Goal: Download file/media

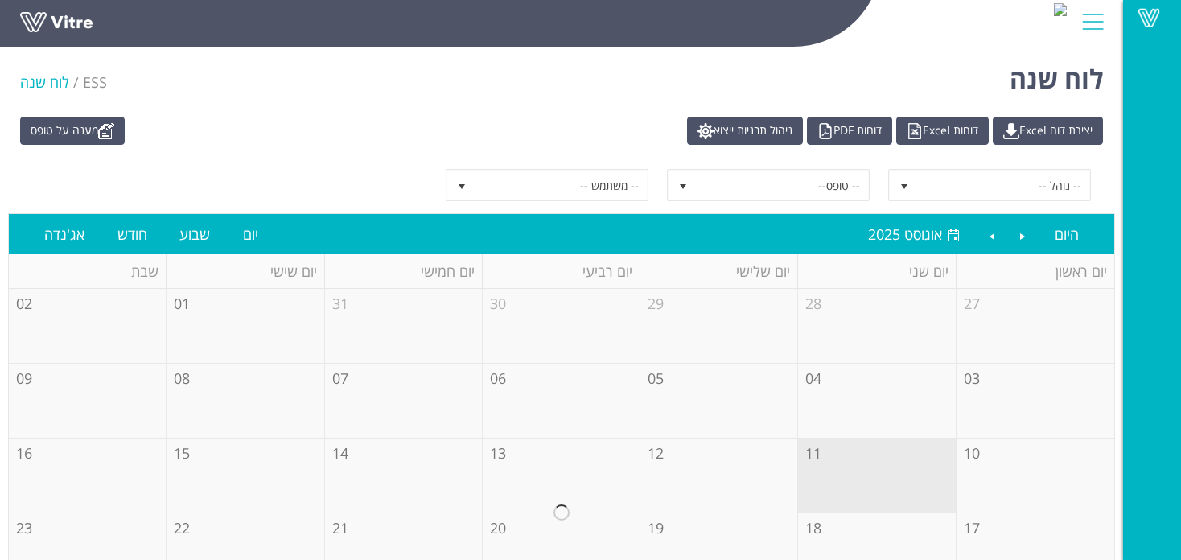
scroll to position [107, 0]
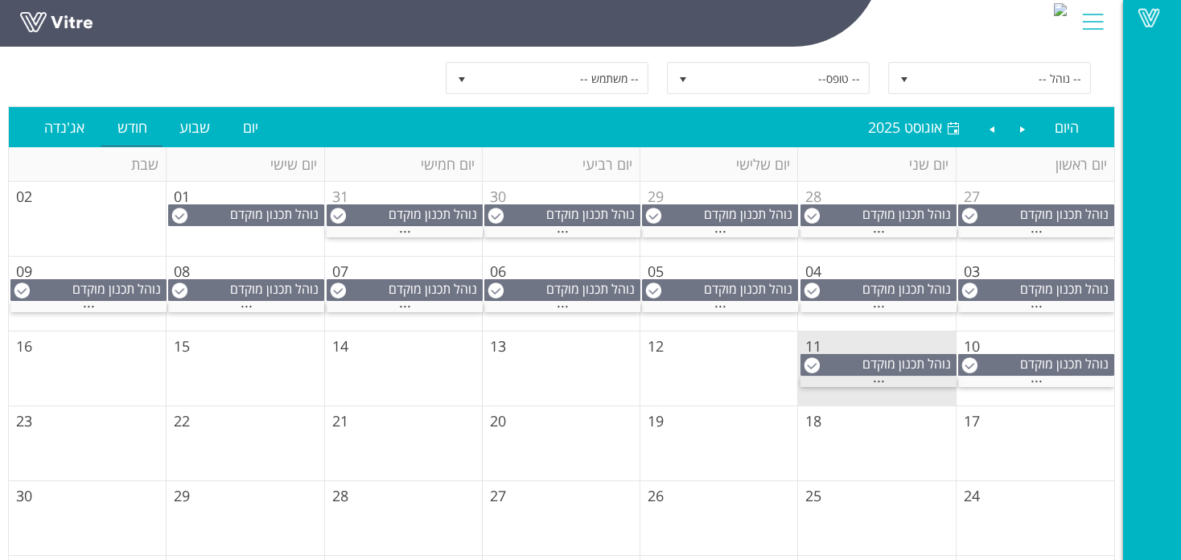
click at [888, 377] on div "..." at bounding box center [878, 381] width 156 height 10
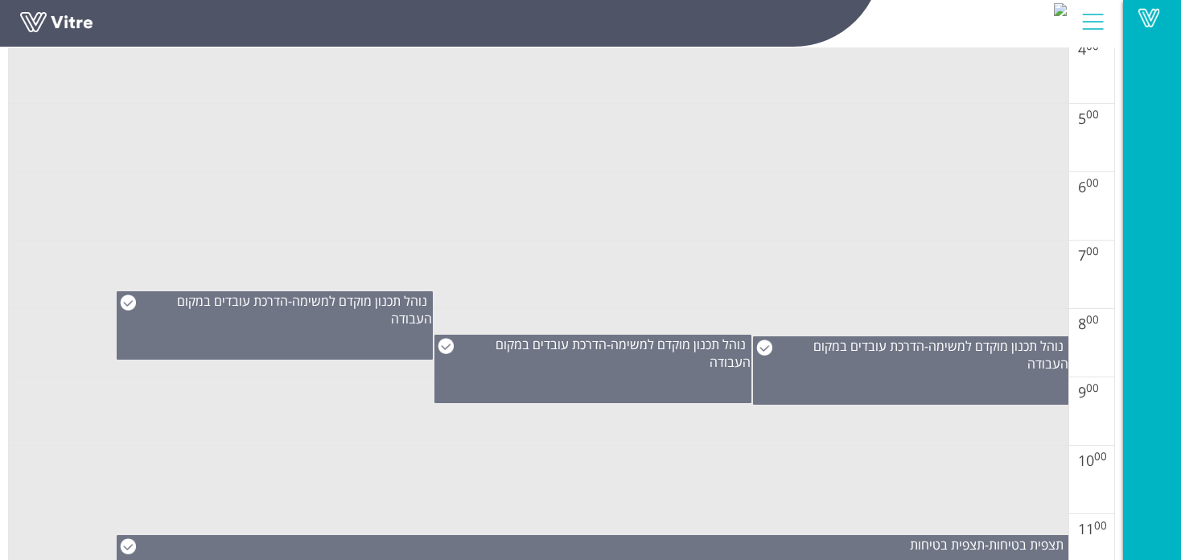
scroll to position [536, 0]
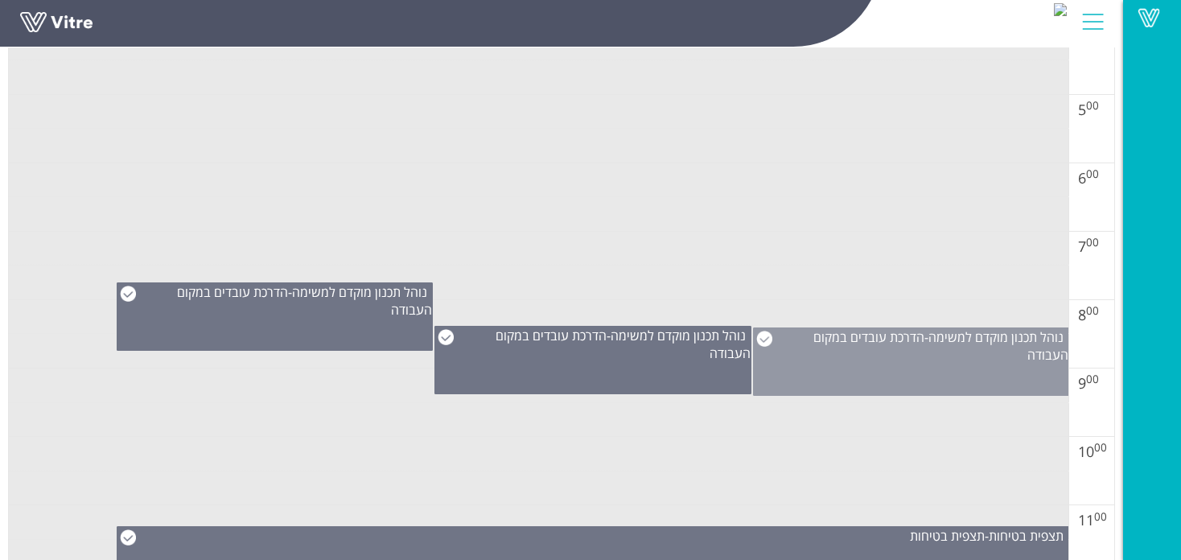
click at [907, 338] on span "הדרכת עובדים במקום העבודה" at bounding box center [940, 345] width 255 height 35
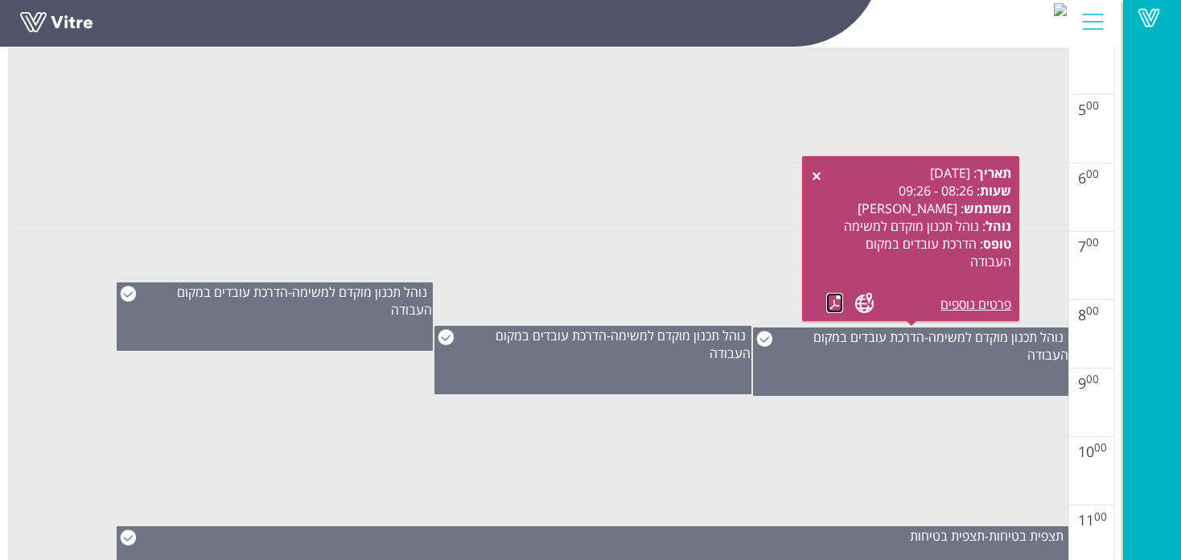
click at [830, 308] on link at bounding box center [834, 303] width 17 height 20
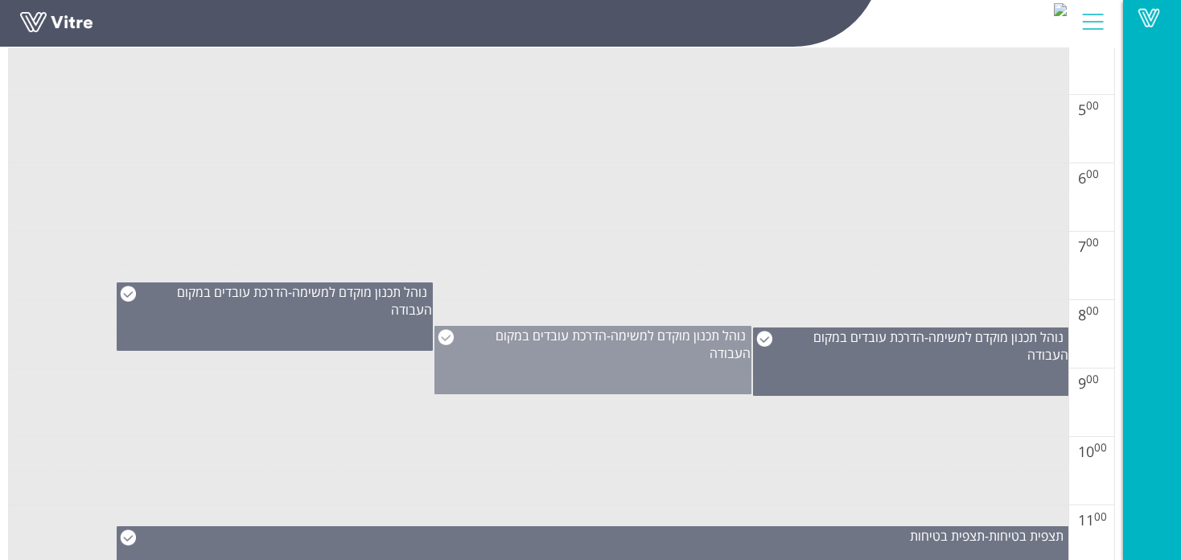
click at [698, 353] on div "נוהל תכנון מוקדם למשימה - הדרכת עובדים במקום העבודה" at bounding box center [592, 344] width 314 height 35
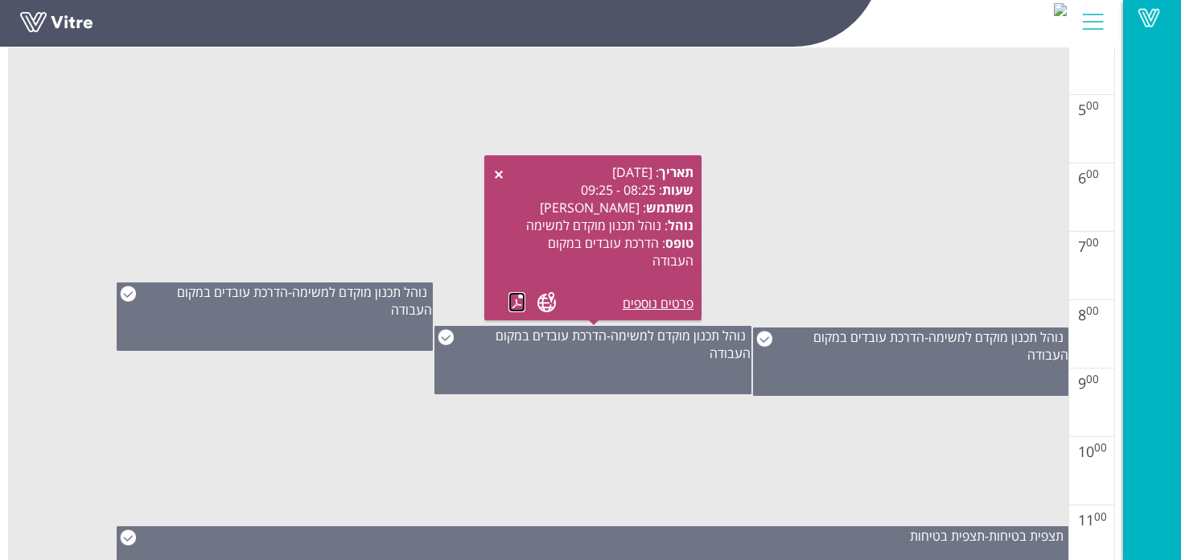
click at [516, 304] on link at bounding box center [516, 302] width 17 height 20
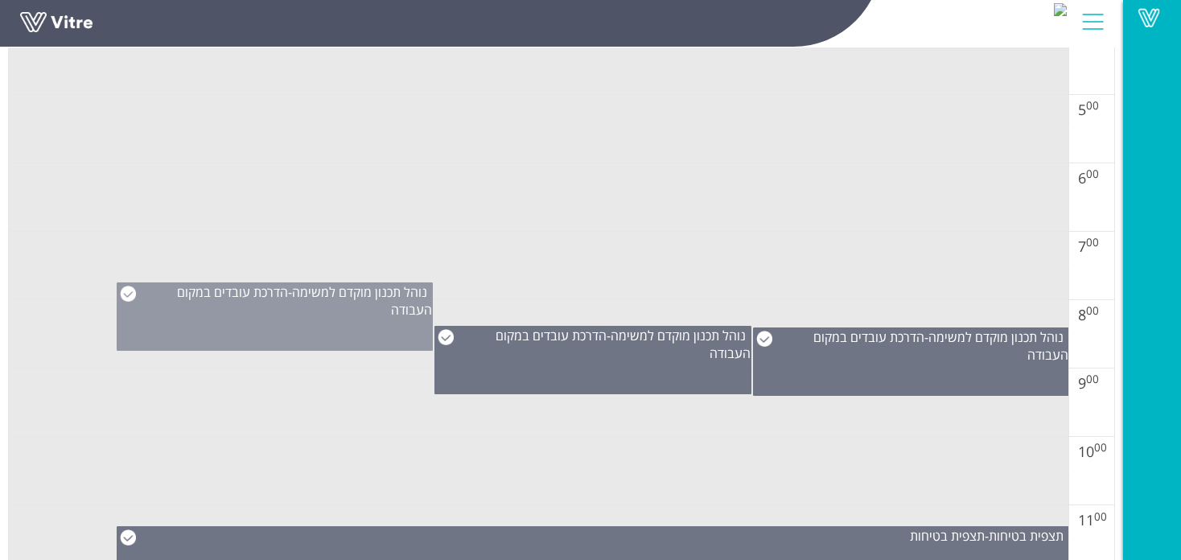
click at [306, 314] on div "נוהל תכנון מוקדם למשימה - הדרכת עובדים במקום העבודה" at bounding box center [274, 300] width 314 height 35
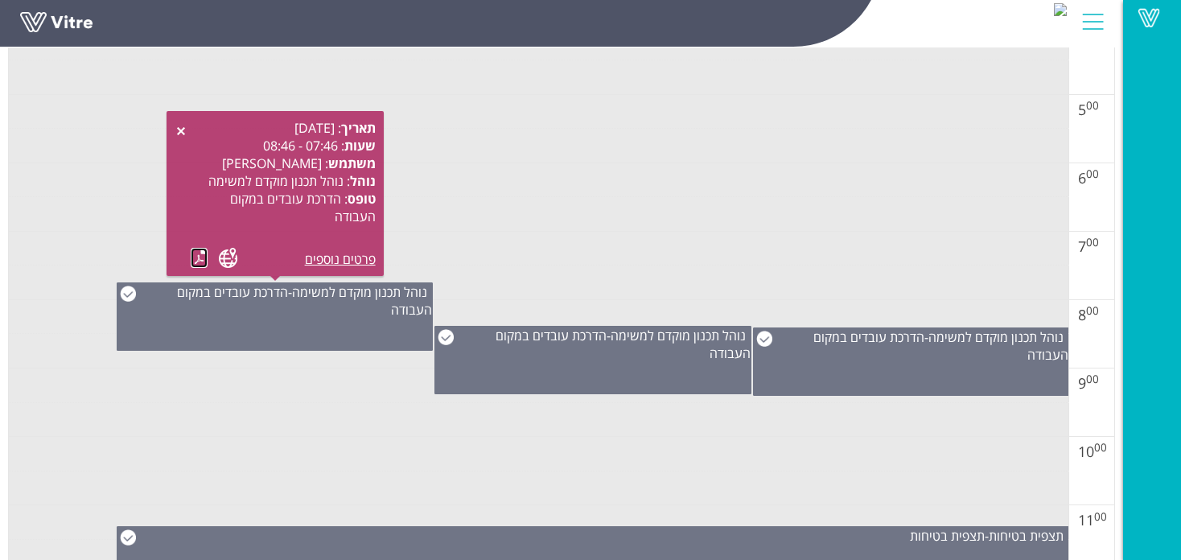
click at [195, 258] on link at bounding box center [199, 258] width 17 height 20
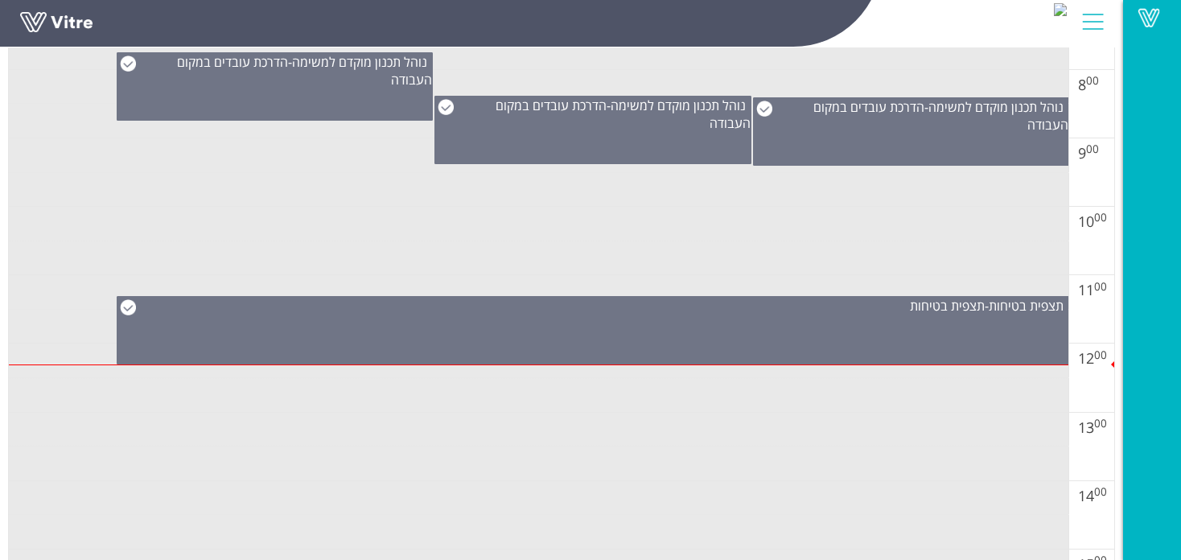
scroll to position [778, 0]
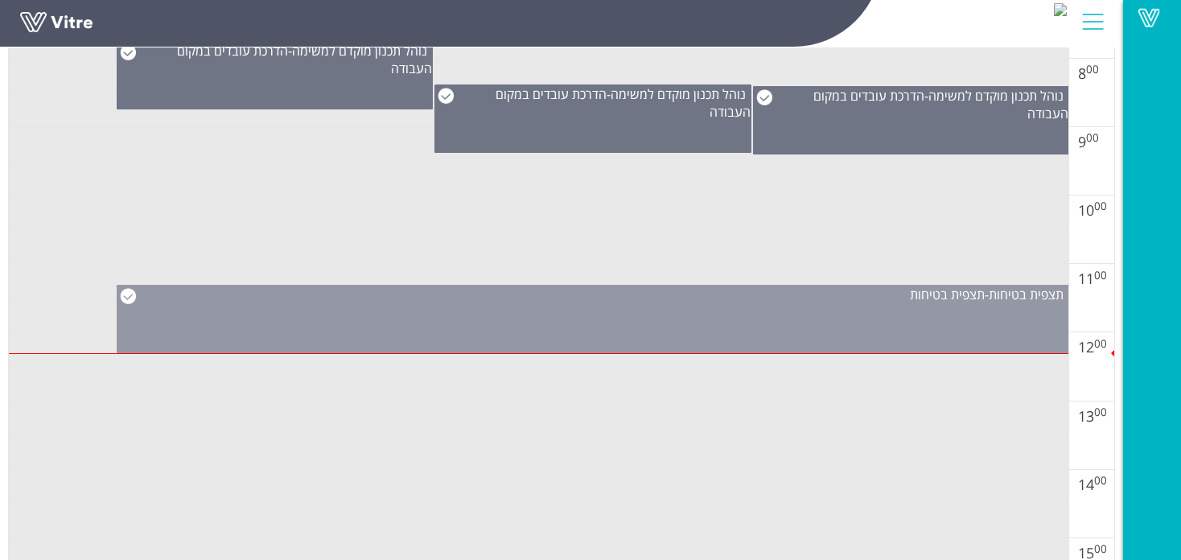
click at [832, 310] on div "תצפית בטיחות - תצפית בטיחות" at bounding box center [593, 319] width 952 height 68
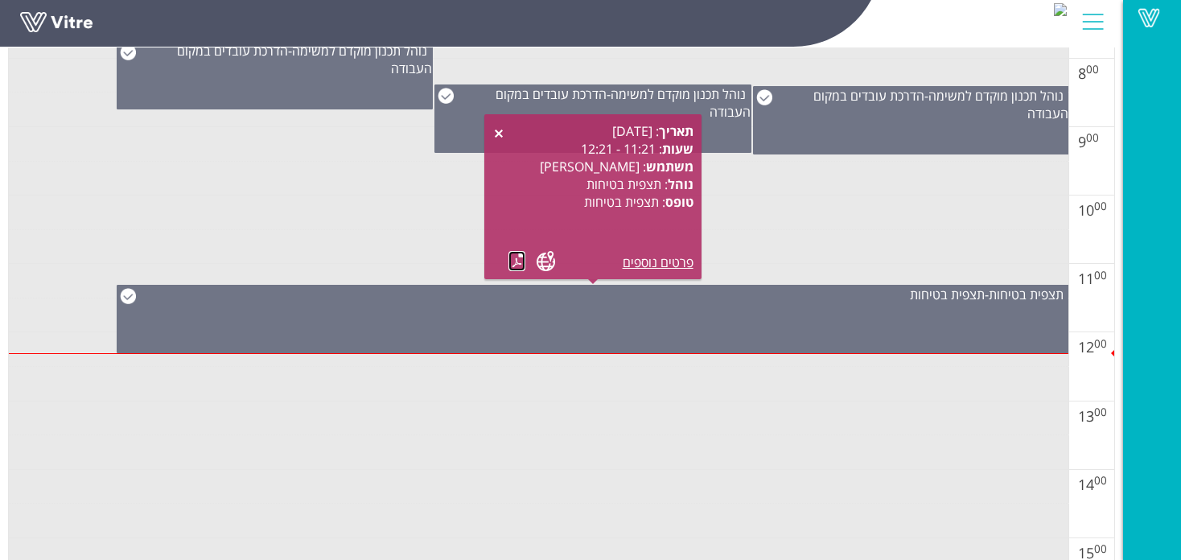
click at [524, 265] on link at bounding box center [516, 261] width 17 height 20
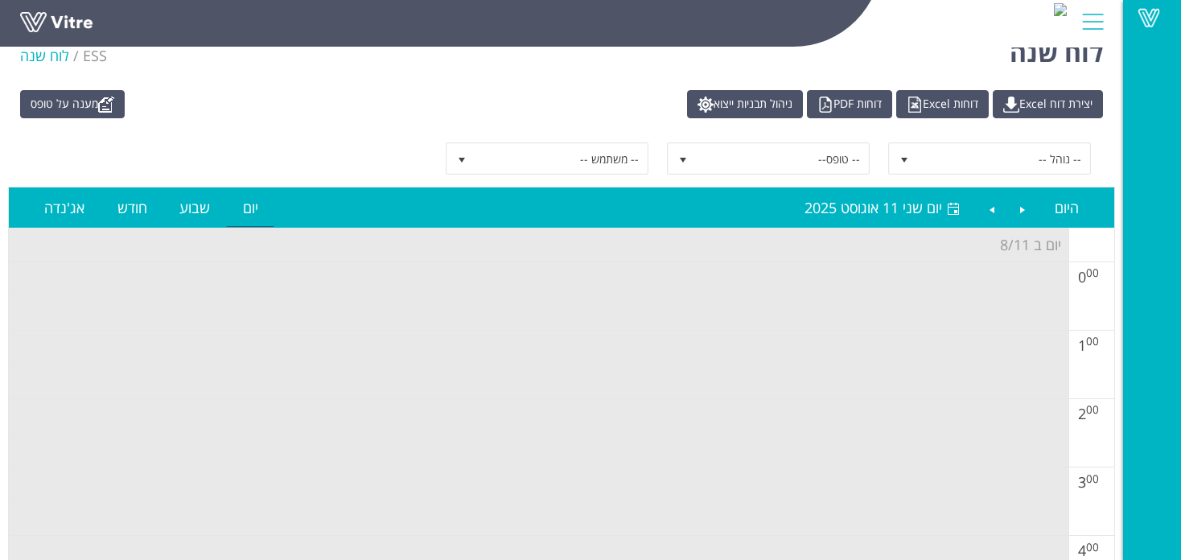
scroll to position [0, 0]
